Goal: Task Accomplishment & Management: Manage account settings

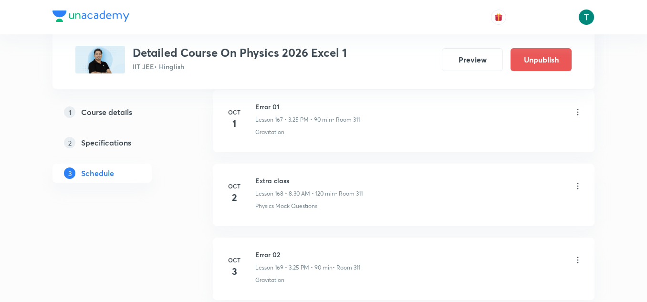
scroll to position [12861, 0]
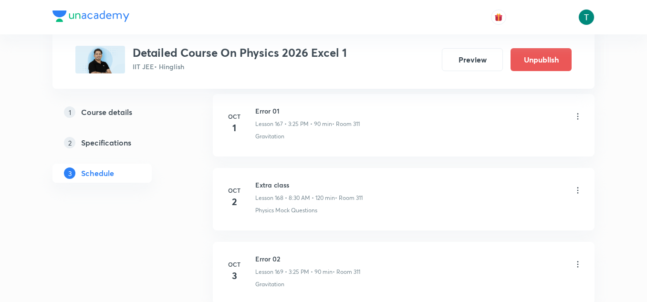
click at [575, 191] on icon at bounding box center [578, 190] width 10 height 10
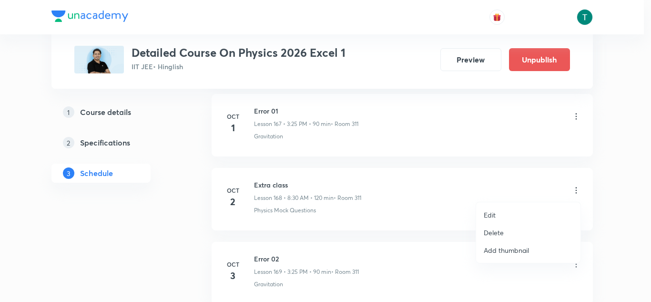
click at [498, 229] on p "Delete" at bounding box center [494, 232] width 20 height 10
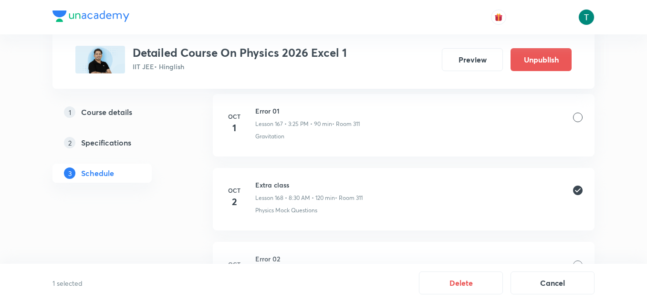
click at [485, 277] on button "Delete" at bounding box center [461, 282] width 84 height 23
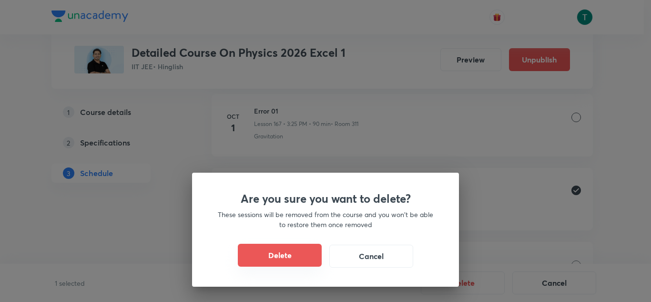
click at [273, 256] on button "Delete" at bounding box center [280, 255] width 84 height 23
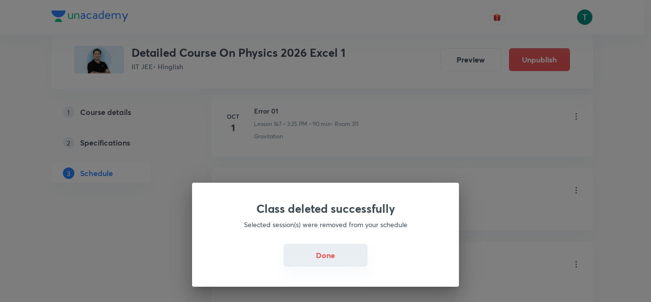
click at [327, 262] on button "Done" at bounding box center [326, 255] width 84 height 23
